Goal: Navigation & Orientation: Find specific page/section

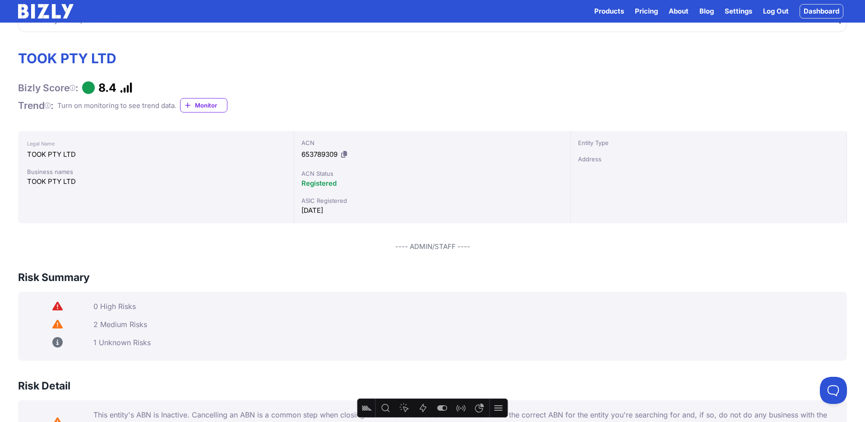
click at [812, 15] on link "Dashboard" at bounding box center [822, 11] width 44 height 14
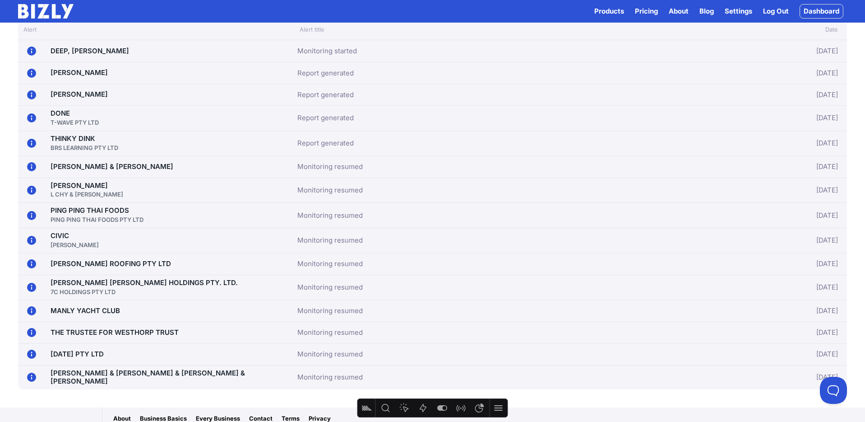
scroll to position [175, 0]
